Goal: Task Accomplishment & Management: Manage account settings

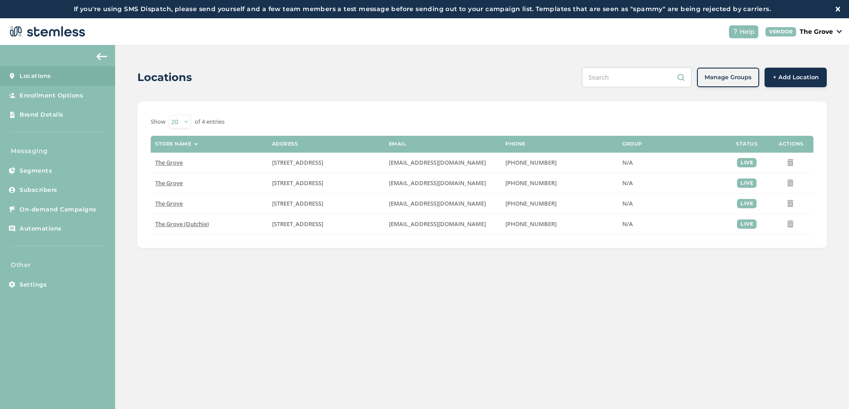
click at [820, 35] on p "The Grove" at bounding box center [816, 31] width 33 height 9
click at [483, 71] on div "Locations" at bounding box center [356, 77] width 438 height 16
click at [50, 95] on span "Enrollment Options" at bounding box center [52, 95] width 64 height 9
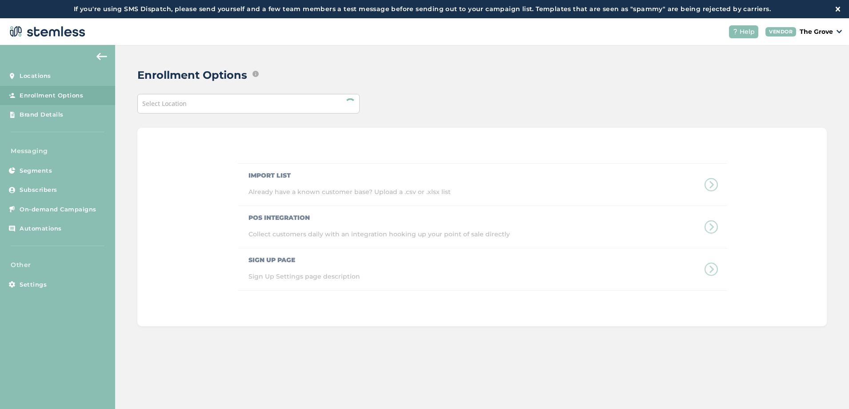
click at [185, 108] on div "Select Location" at bounding box center [248, 104] width 222 height 20
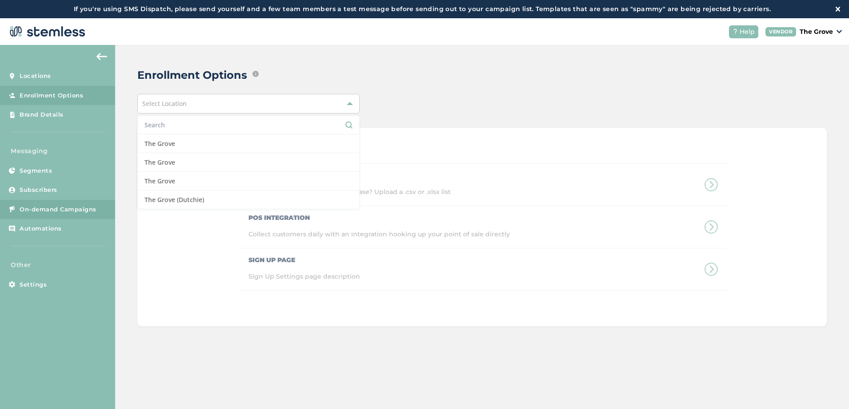
click at [59, 207] on span "On-demand Campaigns" at bounding box center [58, 209] width 77 height 9
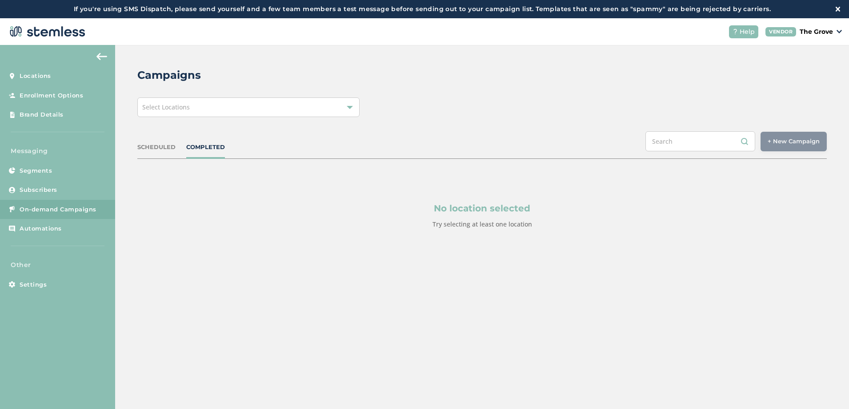
click at [327, 113] on div "Select Locations" at bounding box center [248, 107] width 222 height 20
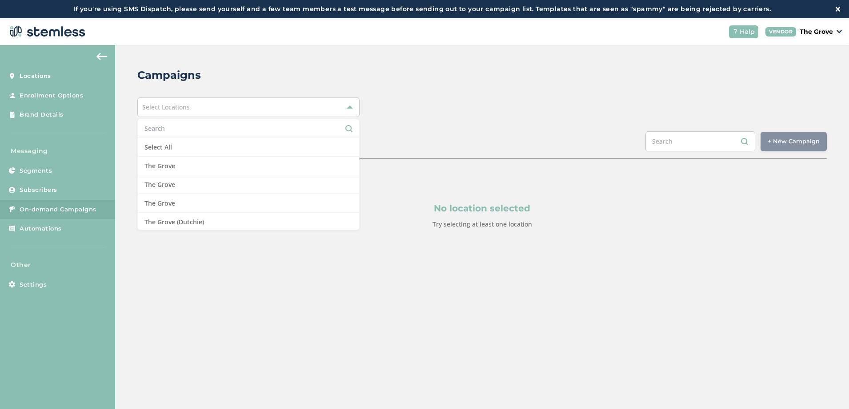
click at [580, 118] on div "Campaigns Select Locations Select All [GEOGRAPHIC_DATA] [GEOGRAPHIC_DATA] [GEOG…" at bounding box center [482, 169] width 734 height 249
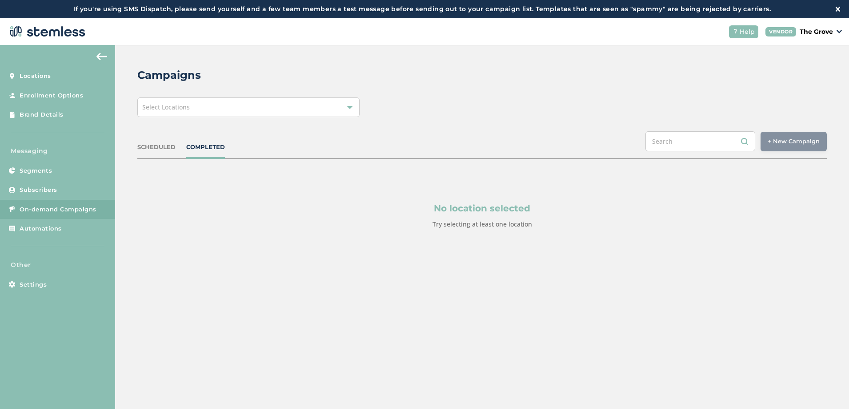
click at [291, 113] on div "Select Locations" at bounding box center [248, 107] width 222 height 20
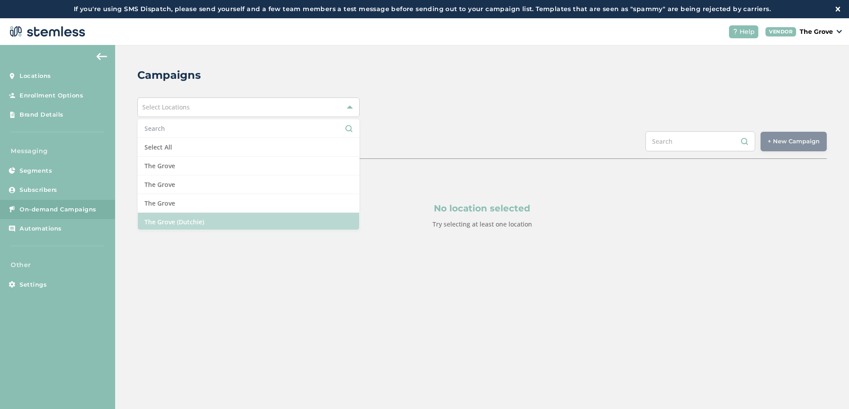
click at [181, 222] on li "The Grove (Dutchie)" at bounding box center [248, 222] width 221 height 18
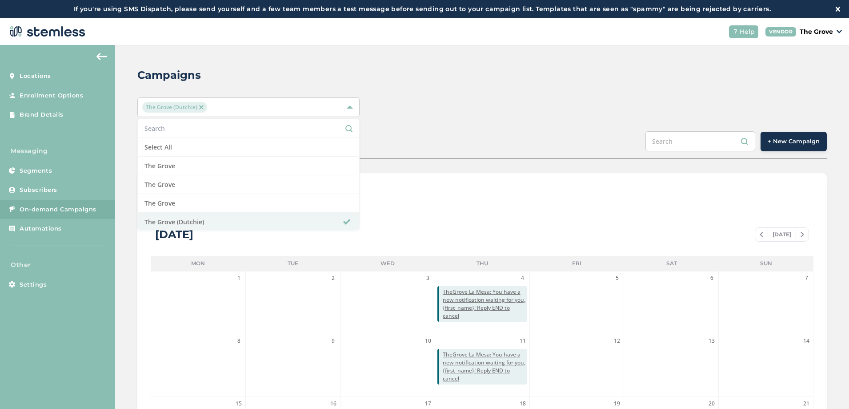
click at [802, 141] on span "+ New Campaign" at bounding box center [794, 141] width 52 height 9
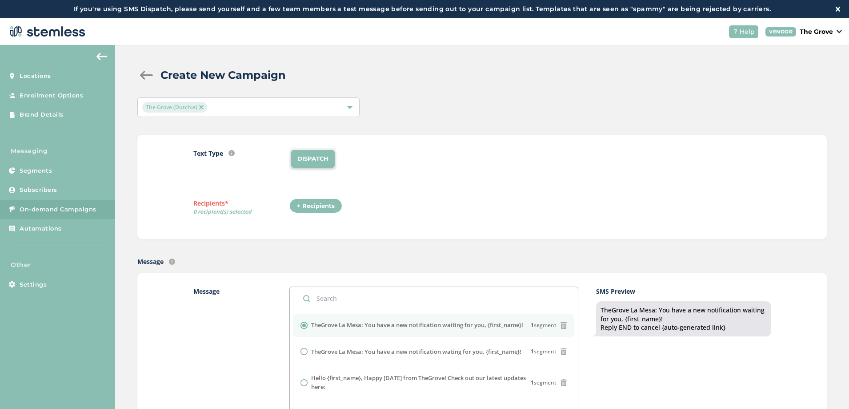
click at [297, 203] on div "+ Recipients" at bounding box center [316, 205] width 53 height 15
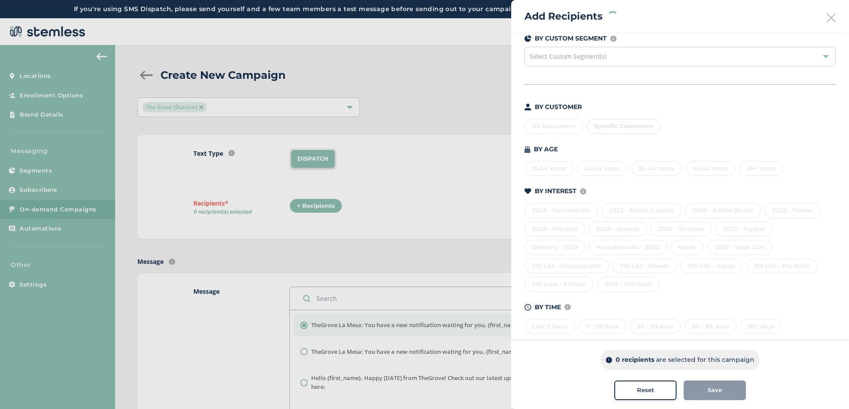
scroll to position [44, 0]
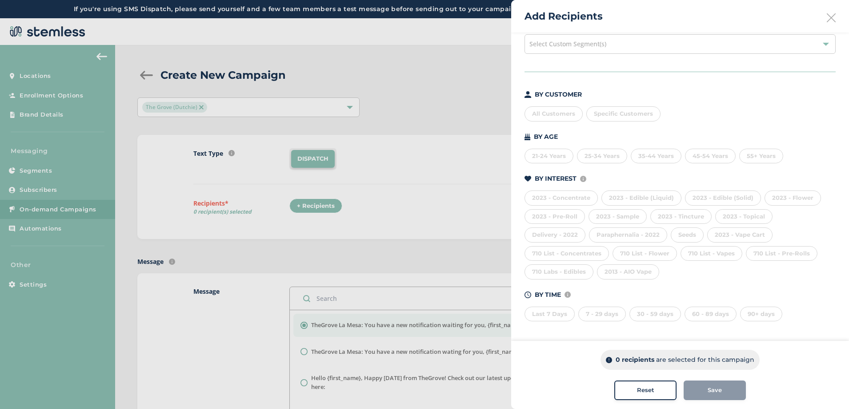
click at [777, 257] on div "710 List - Pre-Rolls" at bounding box center [782, 253] width 72 height 15
click at [198, 115] on div at bounding box center [424, 204] width 849 height 409
click at [48, 104] on div at bounding box center [424, 204] width 849 height 409
click at [44, 115] on div at bounding box center [424, 204] width 849 height 409
click at [827, 20] on icon at bounding box center [831, 17] width 9 height 9
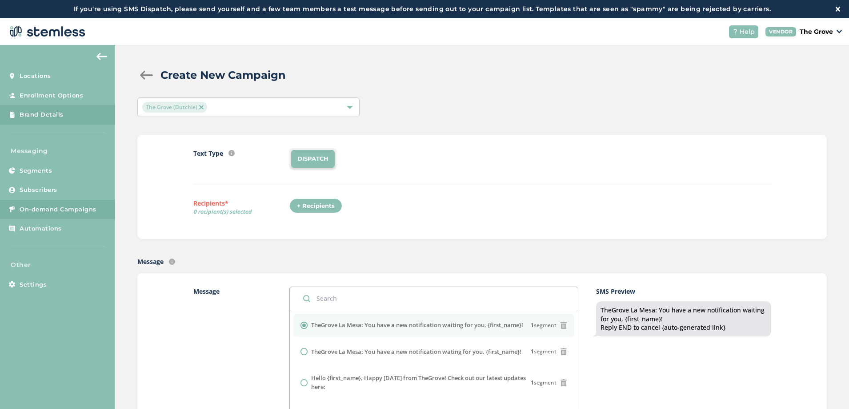
click at [55, 114] on span "Brand Details" at bounding box center [42, 114] width 44 height 9
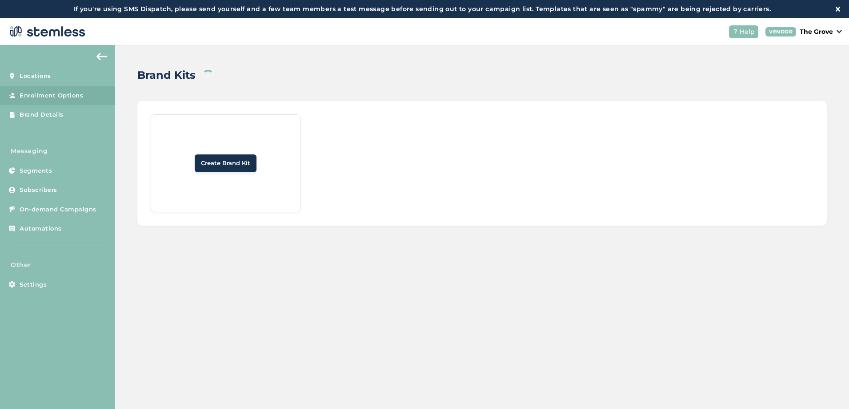
click at [69, 100] on link "Enrollment Options" at bounding box center [57, 96] width 115 height 20
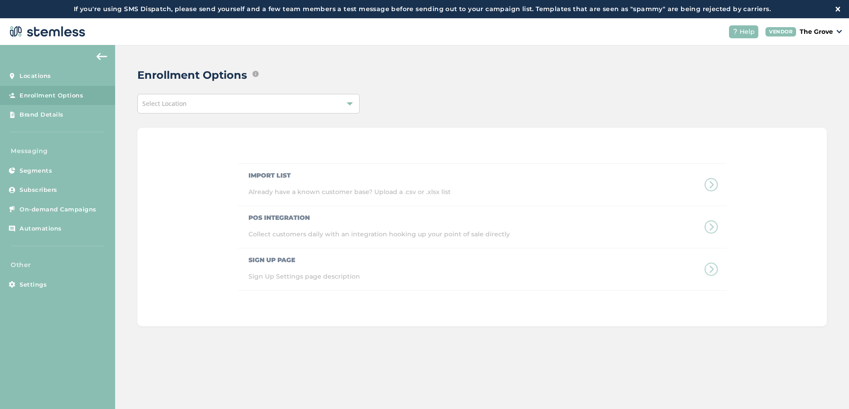
click at [258, 107] on div "Select Location" at bounding box center [248, 104] width 222 height 20
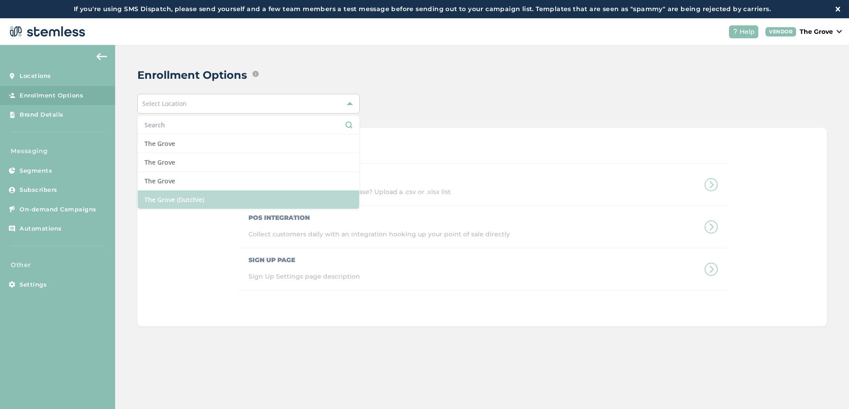
click at [184, 197] on li "The Grove (Dutchie)" at bounding box center [248, 199] width 221 height 18
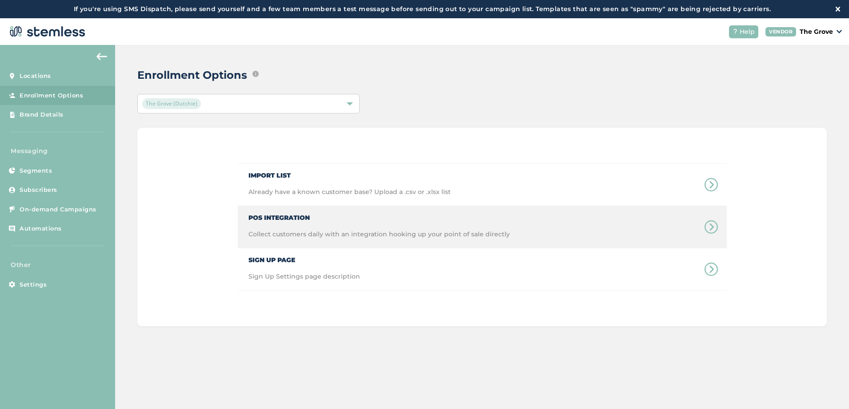
click at [301, 225] on div "POS Integration Collect customers daily with an integration hooking up your poi…" at bounding box center [374, 227] width 272 height 42
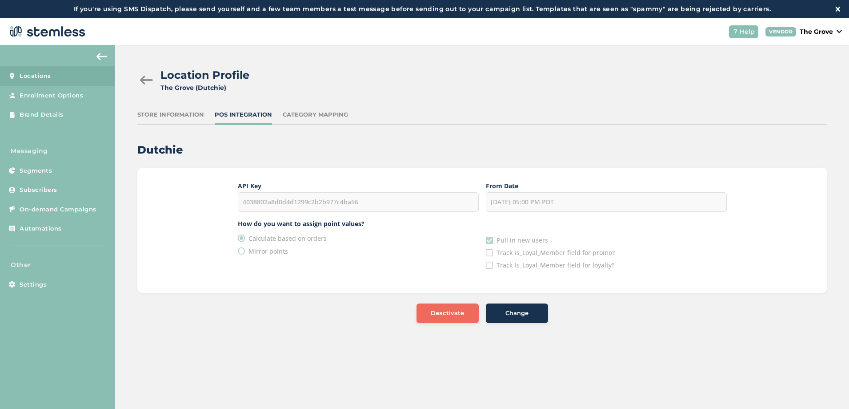
click at [332, 203] on div "4038802a8d0d4d1299c2b2b977c4ba56" at bounding box center [358, 202] width 241 height 20
click at [332, 205] on div "4038802a8d0d4d1299c2b2b977c4ba56" at bounding box center [358, 202] width 241 height 20
click at [323, 206] on div "4038802a8d0d4d1299c2b2b977c4ba56" at bounding box center [358, 202] width 241 height 20
click at [299, 112] on div "Category Mapping" at bounding box center [315, 114] width 65 height 9
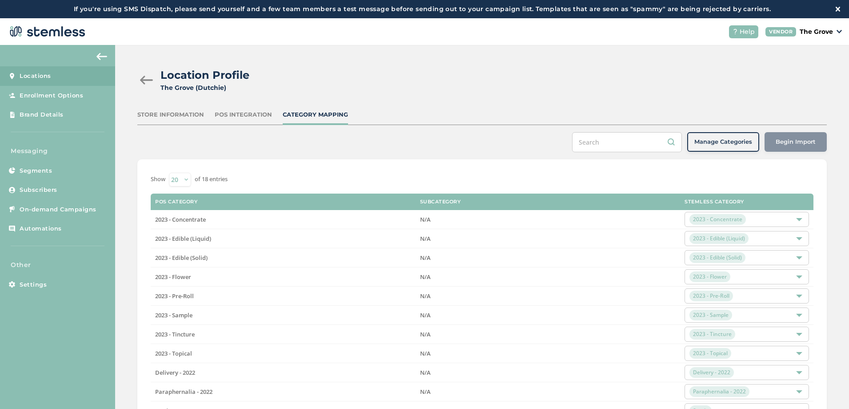
click at [134, 200] on div "Location Profile The Grove (Dutchie) Store Information POS Integration Category…" at bounding box center [482, 317] width 734 height 545
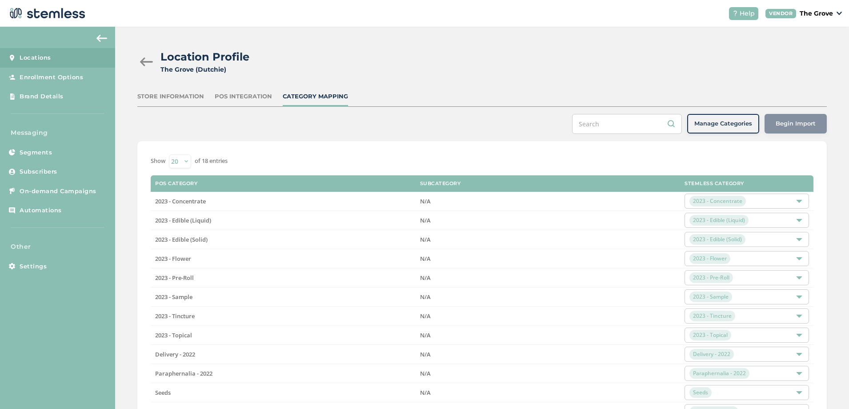
click at [137, 166] on div "Location Profile The Grove (Dutchie) Store Information POS Integration Category…" at bounding box center [482, 299] width 734 height 545
click at [243, 95] on div "POS Integration" at bounding box center [243, 96] width 57 height 9
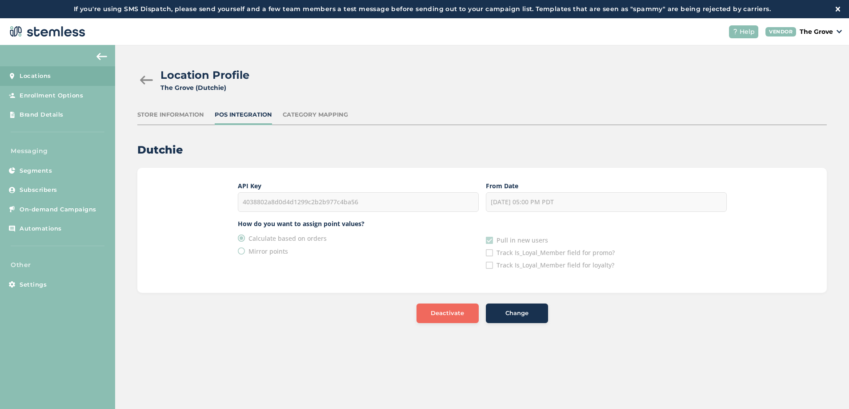
click at [295, 114] on div "Category Mapping" at bounding box center [315, 114] width 65 height 9
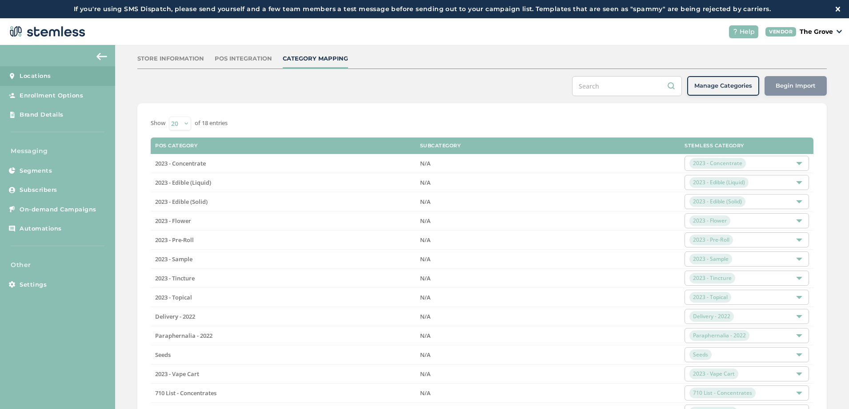
scroll to position [163, 0]
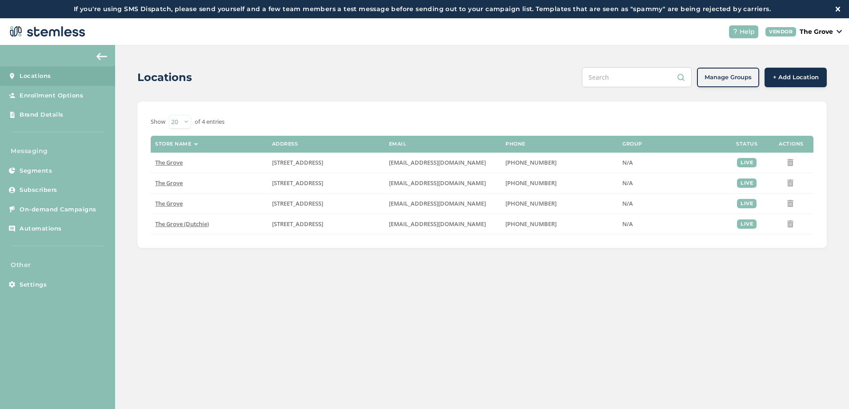
click at [826, 35] on p "The Grove" at bounding box center [816, 31] width 33 height 9
click at [793, 86] on ul "Go to Website Profile Logout" at bounding box center [811, 66] width 54 height 52
click at [819, 30] on p "The Grove" at bounding box center [816, 31] width 33 height 9
click at [803, 88] on ul "Go to Website Profile Logout" at bounding box center [811, 66] width 54 height 52
click at [824, 32] on p "The Grove" at bounding box center [816, 31] width 33 height 9
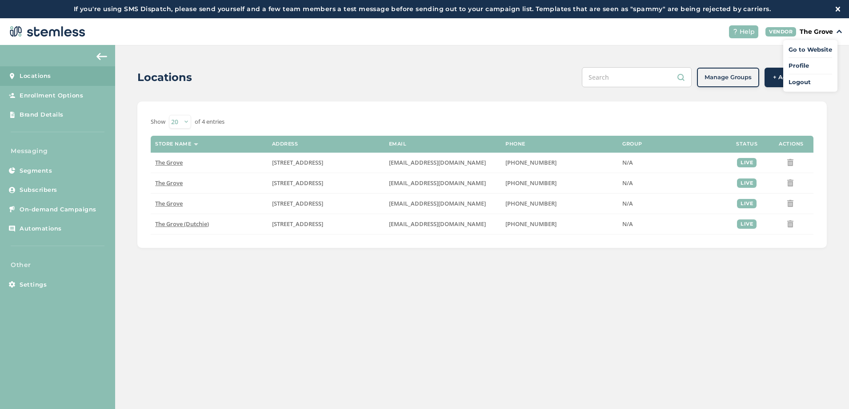
click at [796, 82] on link "Logout" at bounding box center [811, 82] width 44 height 9
